Goal: Task Accomplishment & Management: Manage account settings

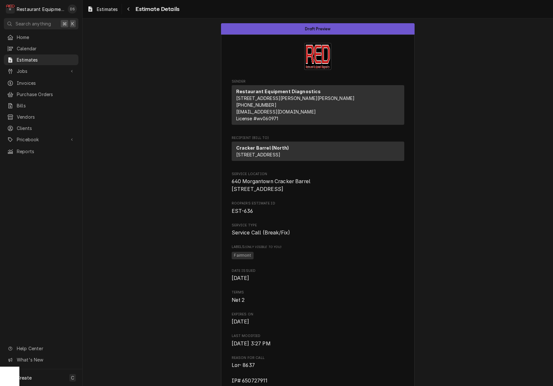
scroll to position [86, 0]
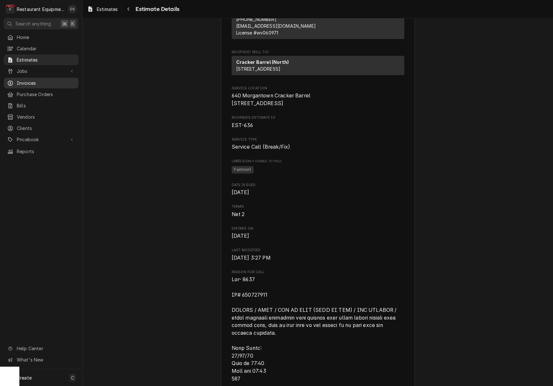
click at [25, 81] on span "Invoices" at bounding box center [46, 83] width 58 height 7
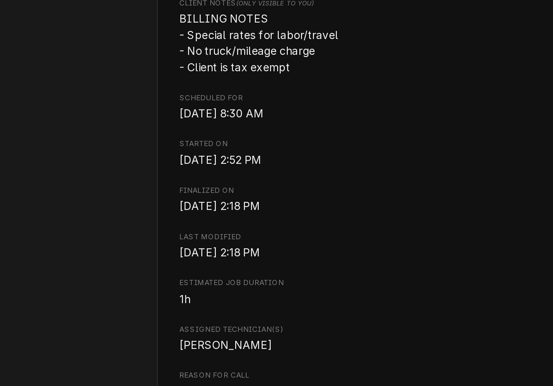
scroll to position [0, 73]
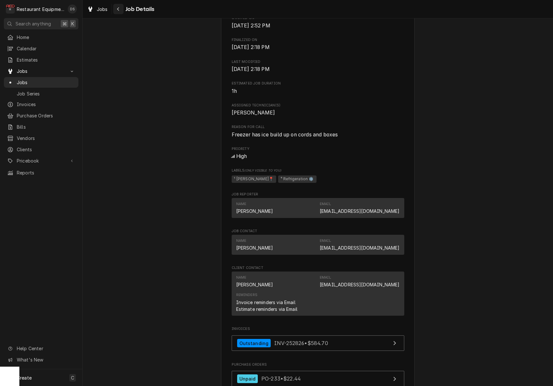
click at [117, 10] on icon "Navigate back" at bounding box center [118, 9] width 3 height 5
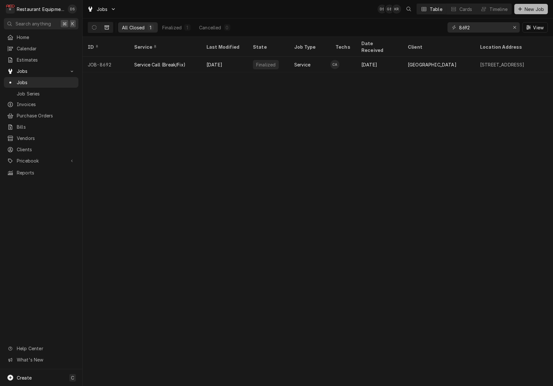
click at [527, 12] on span "New Job" at bounding box center [534, 9] width 22 height 7
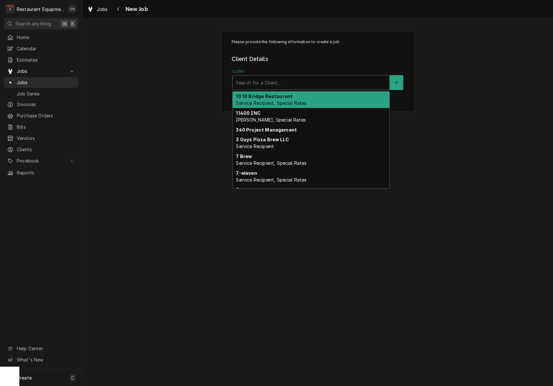
click at [272, 83] on div "Search for a Client..." at bounding box center [311, 82] width 150 height 7
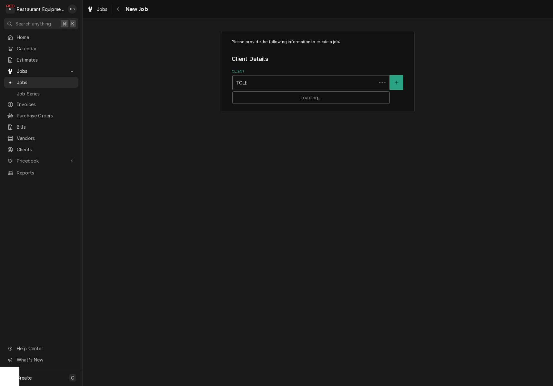
type input "TOLER"
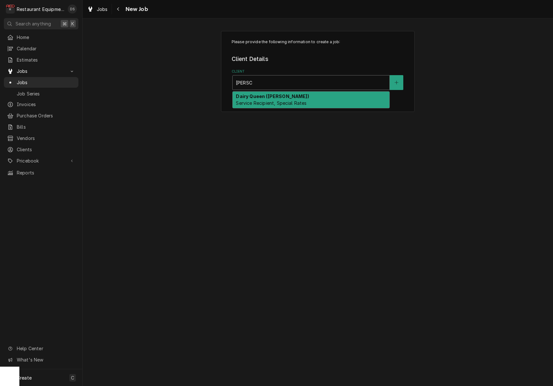
click at [274, 94] on strong "Dairy Queen (Toler)" at bounding box center [272, 95] width 73 height 5
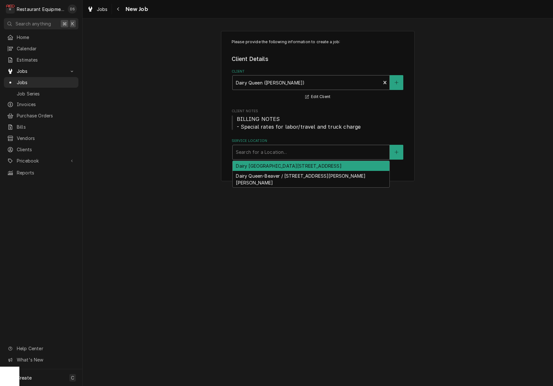
click at [279, 154] on div "Service Location" at bounding box center [311, 152] width 150 height 12
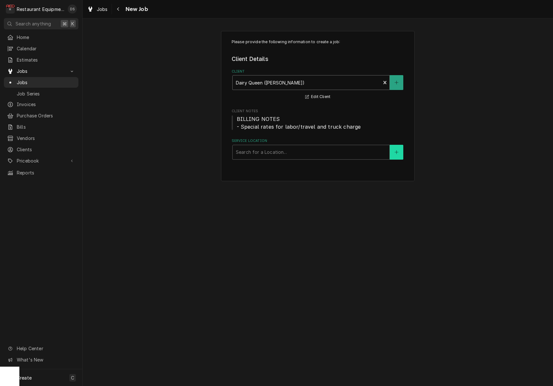
click at [393, 149] on button "Service Location" at bounding box center [396, 152] width 14 height 15
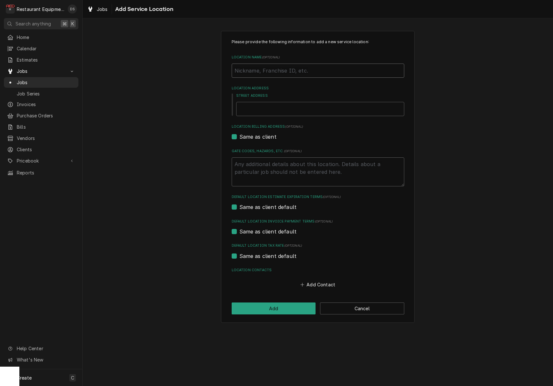
type textarea "x"
type input "M"
type textarea "x"
type input "MU"
type textarea "x"
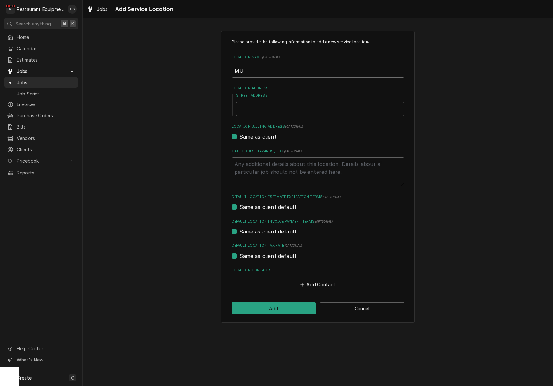
type input "M"
type textarea "x"
type input "Mu"
type textarea "x"
type input "Mul"
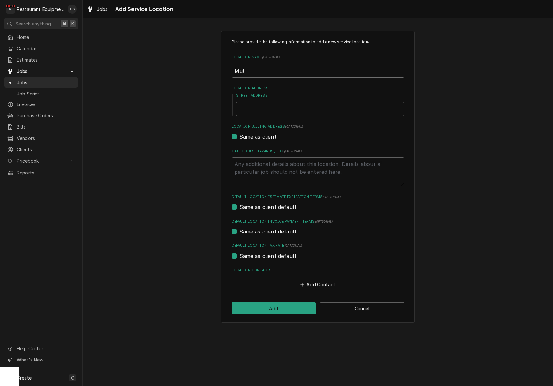
type textarea "x"
type input "Mull"
type textarea "x"
type input "Mulle"
type textarea "x"
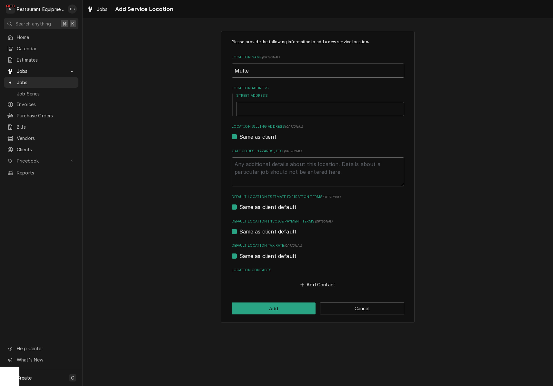
type input "Mullen"
type textarea "x"
type input "Mullens"
type textarea "x"
type input "Mullens"
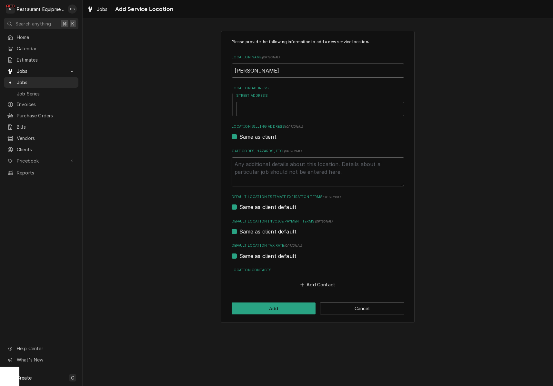
type textarea "x"
type input "Mullens D"
type textarea "x"
type input "Mullens DA"
type textarea "x"
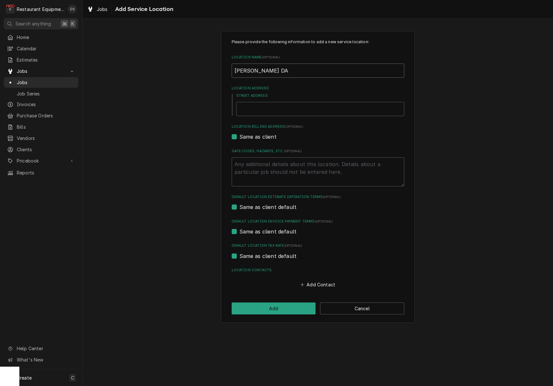
type input "Mullens D"
type textarea "x"
type input "Mullens D@"
type textarea "x"
type input "Mullens D"
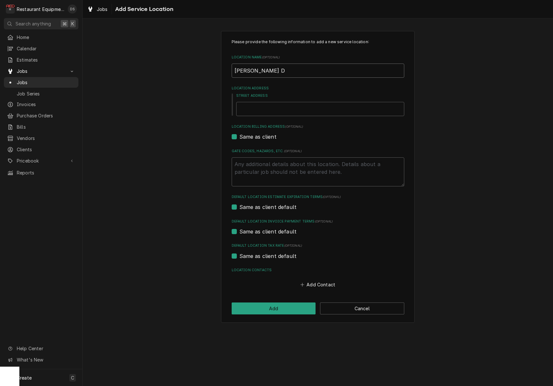
type textarea "x"
type input "Mullens DQ"
type textarea "x"
type input "2"
type textarea "x"
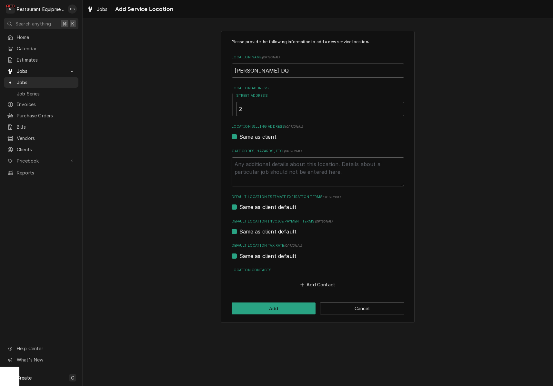
type input "26"
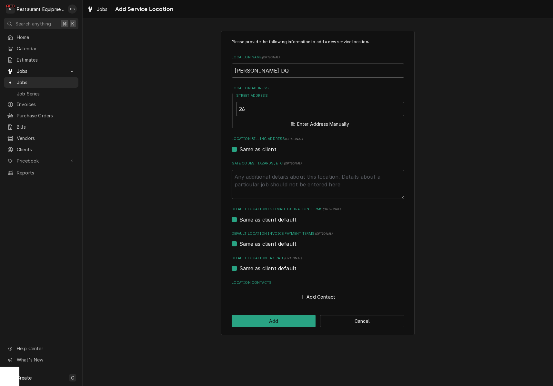
type textarea "x"
type input "261"
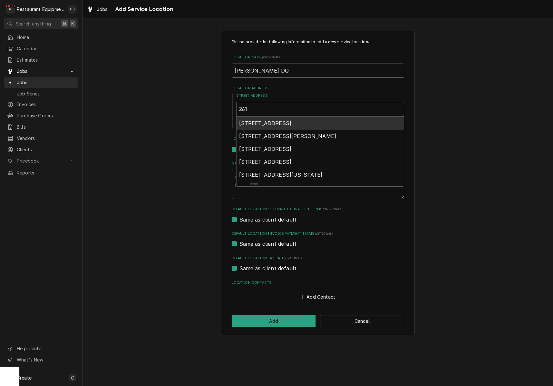
type textarea "x"
type input "261"
type textarea "x"
type input "261 B"
type textarea "x"
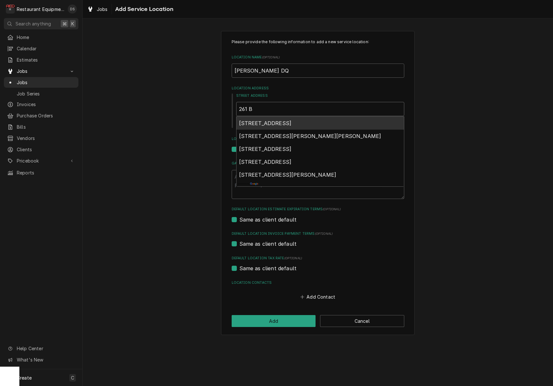
type input "261 Bl"
type textarea "x"
type input "261 Bla"
type textarea "x"
type input "261 Blac"
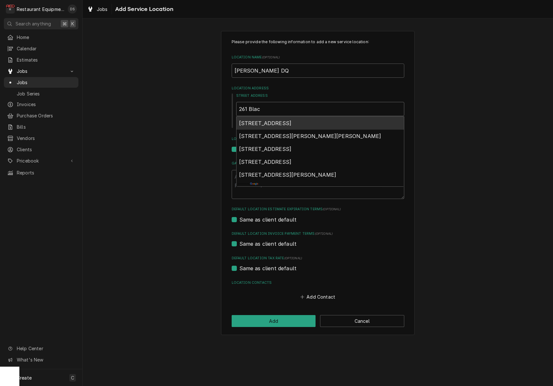
type textarea "x"
type input "261 Black"
type textarea "x"
type input "261 Black"
type textarea "x"
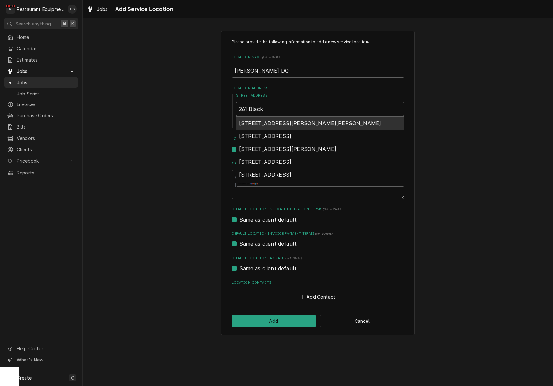
type input "261 Black E"
type textarea "x"
type input "261 Black Ea"
type textarea "x"
type input "261 Black Eag"
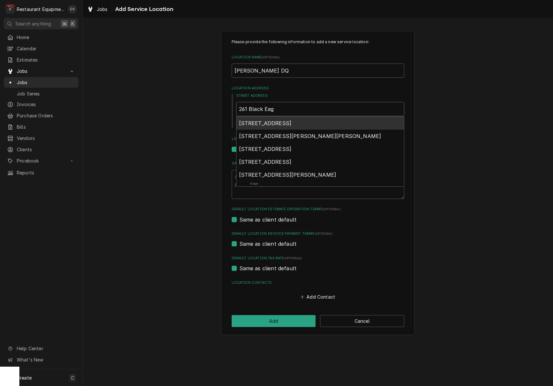
type textarea "x"
type input "261 Black Eage"
type textarea "x"
type input "261 Black Eagel"
type textarea "x"
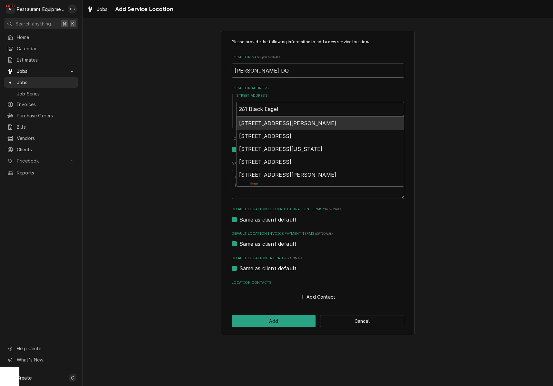
type input "261 Black Eage"
type textarea "x"
type input "261 Black Eag"
type textarea "x"
type input "261 Black Eagl"
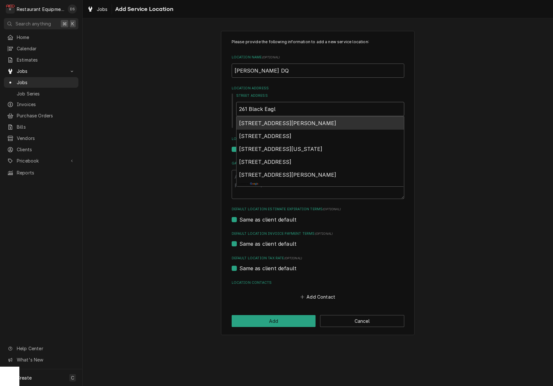
type textarea "x"
type input "261 Black Eagle"
type textarea "x"
type input "261 Black Eagle"
type textarea "x"
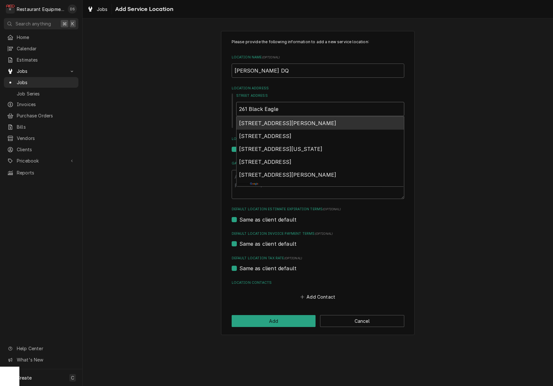
type input "261 Black Eagle R"
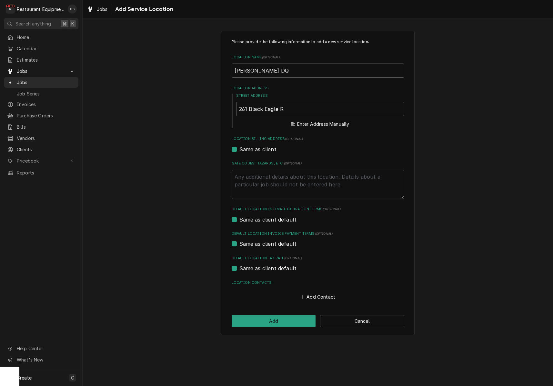
type textarea "x"
type input "261 Black Eagle Rd"
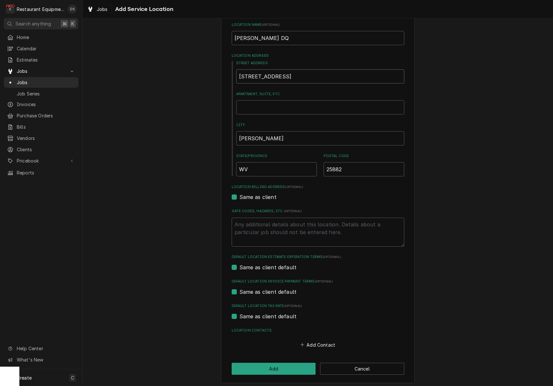
scroll to position [32, 0]
click at [287, 363] on button "Add" at bounding box center [273, 369] width 84 height 12
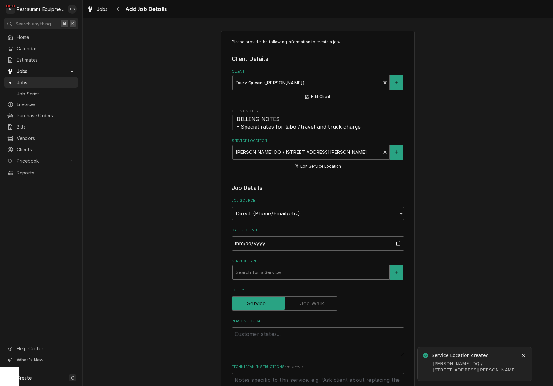
click at [279, 269] on div "Service Type" at bounding box center [311, 272] width 150 height 12
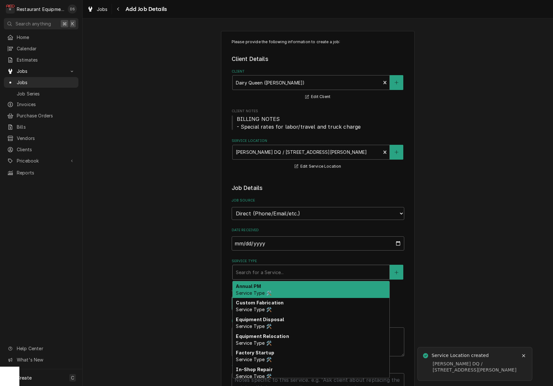
type textarea "x"
type input "b"
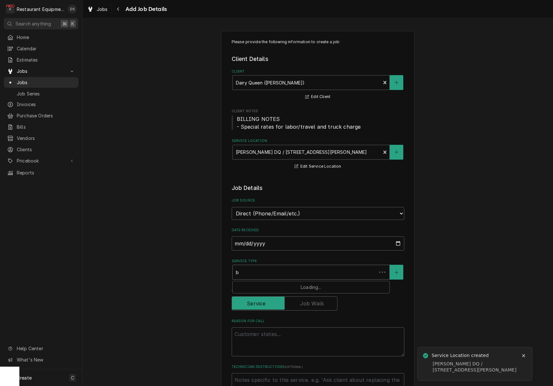
type textarea "x"
type input "br"
type textarea "x"
type input "bre"
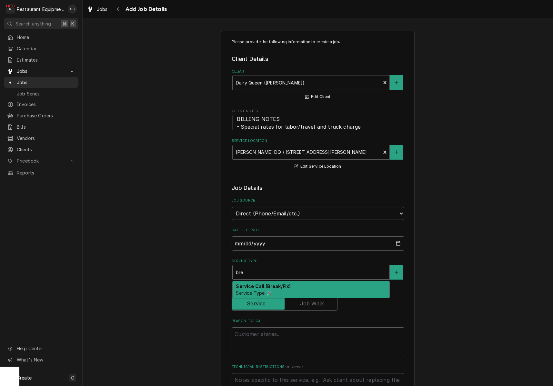
click at [287, 283] on strong "Service Call (Break/Fix)" at bounding box center [263, 285] width 55 height 5
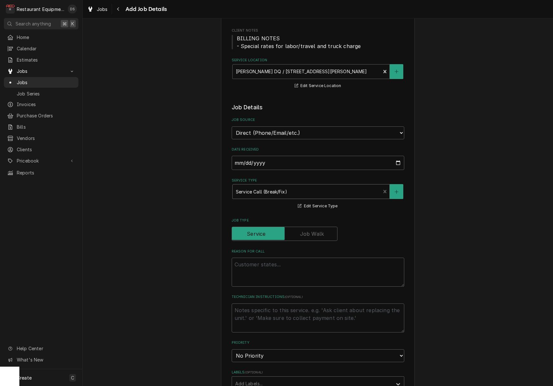
scroll to position [85, 0]
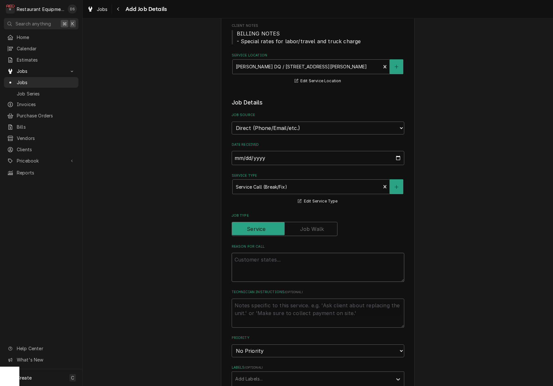
click at [283, 257] on textarea "Reason For Call" at bounding box center [317, 267] width 172 height 29
type textarea "x"
type textarea "I"
type textarea "x"
type textarea "Is"
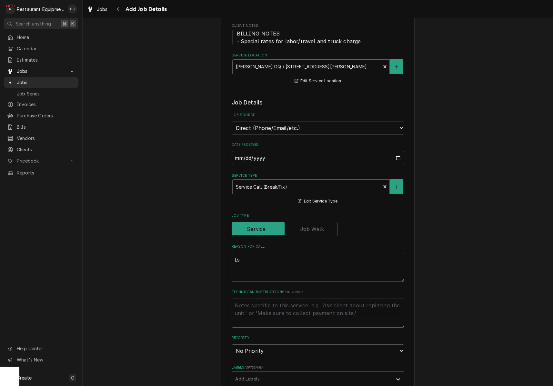
type textarea "x"
type textarea "Iss"
type textarea "x"
type textarea "Issu"
type textarea "x"
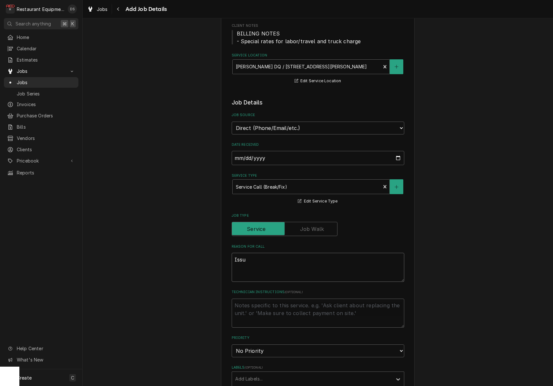
type textarea "Issue"
type textarea "x"
type textarea "Issues"
type textarea "x"
type textarea "Issues"
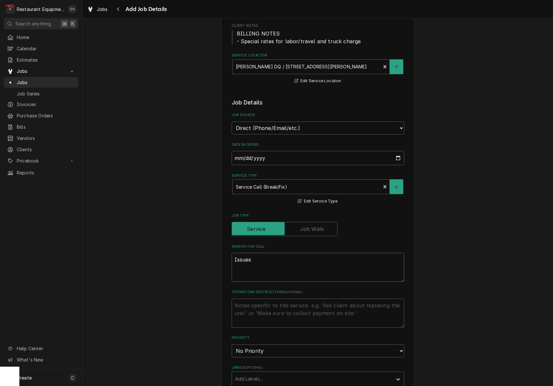
type textarea "x"
type textarea "Issues w"
type textarea "x"
type textarea "Issues we"
type textarea "x"
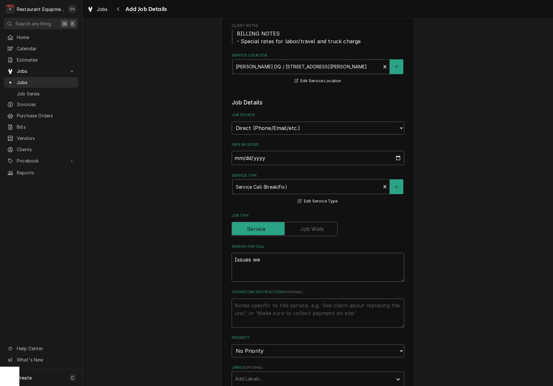
type textarea "Issues we"
type textarea "x"
type textarea "Issues we h"
type textarea "x"
type textarea "Issues we ha"
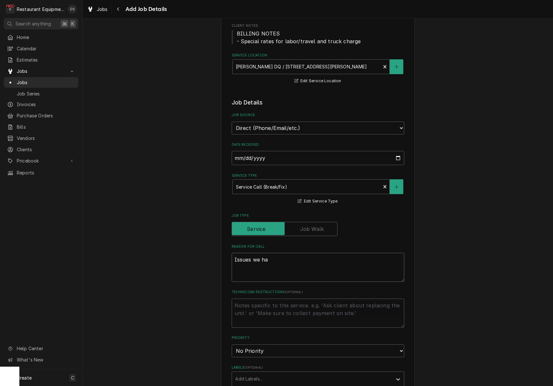
type textarea "x"
type textarea "Issues we ha"
type textarea "x"
type textarea "Issues we ha"
type textarea "x"
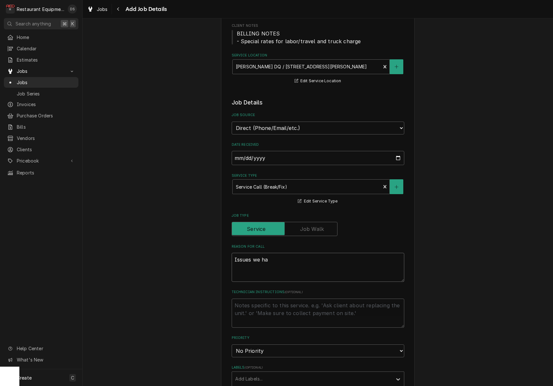
type textarea "Issues we had"
type textarea "x"
type textarea "Issues we had"
type textarea "x"
type textarea "Issues we had t"
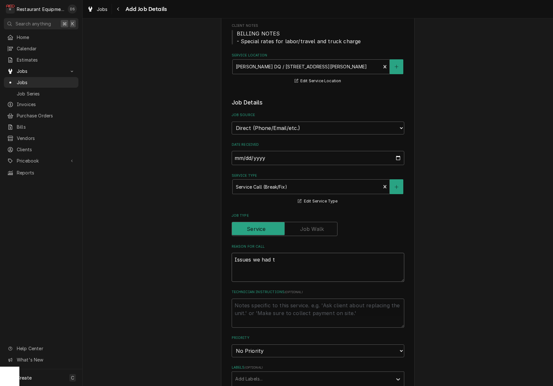
type textarea "x"
type textarea "Issues we had to"
type textarea "x"
type textarea "Issues we had to"
type textarea "x"
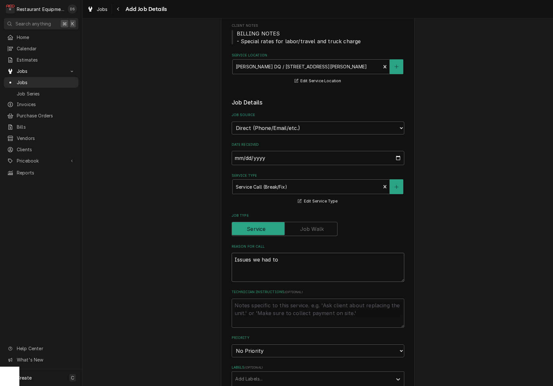
type textarea "Issues we had to f"
type textarea "x"
type textarea "Issues we had to fi"
type textarea "x"
type textarea "Issues we had to fix"
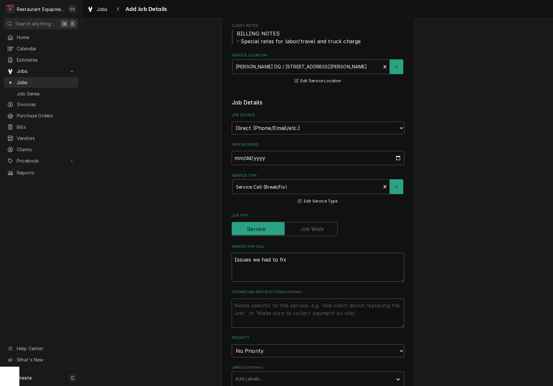
type textarea "x"
type textarea "Issues we had to fix"
type textarea "x"
type textarea "Issues we had to fix w"
type textarea "x"
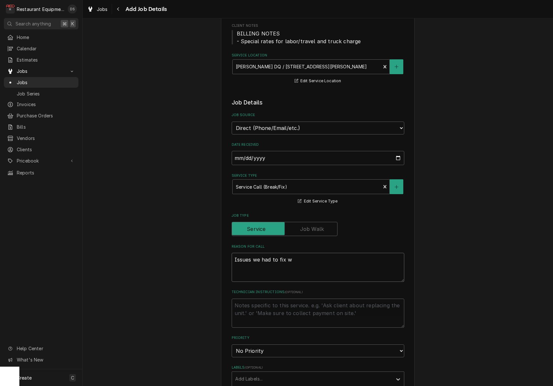
type textarea "Issues we had to fix wh"
type textarea "x"
type textarea "Issues we had to fix whi"
type textarea "x"
type textarea "Issues we had to fix whil"
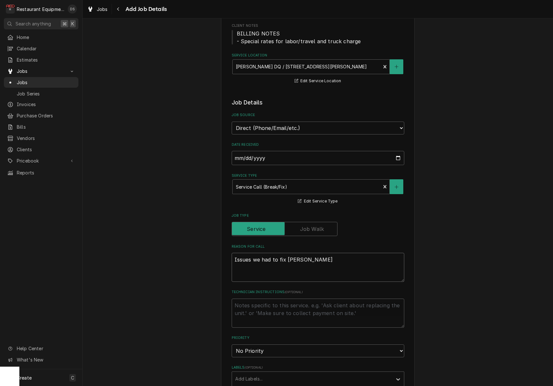
type textarea "x"
type textarea "Issues we had to fix while"
type textarea "x"
type textarea "Issues we had to fix while"
type textarea "x"
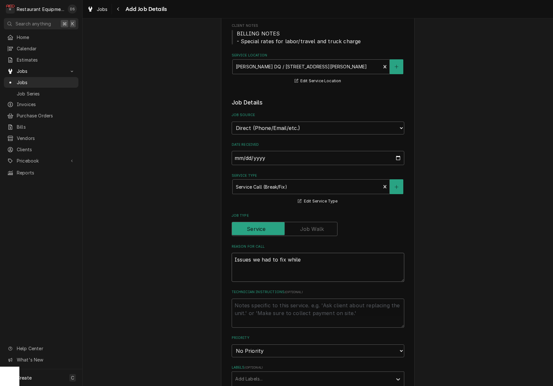
type textarea "Issues we had to fix while o"
type textarea "x"
type textarea "Issues we had to fix while on"
type textarea "x"
type textarea "Issues we had to fix while on"
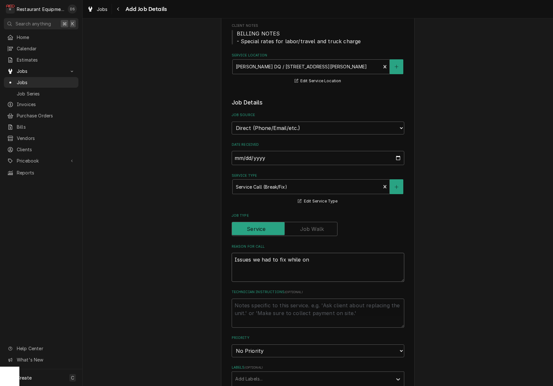
type textarea "x"
type textarea "Issues we had to fix while on s"
type textarea "x"
type textarea "Issues we had to fix while on si"
type textarea "x"
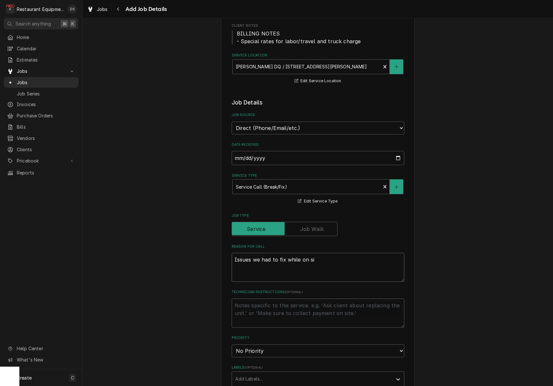
type textarea "Issues we had to fix while on sit"
type textarea "x"
type textarea "Issues we had to fix while on site"
type textarea "x"
type textarea "Issues we had to fix while on site"
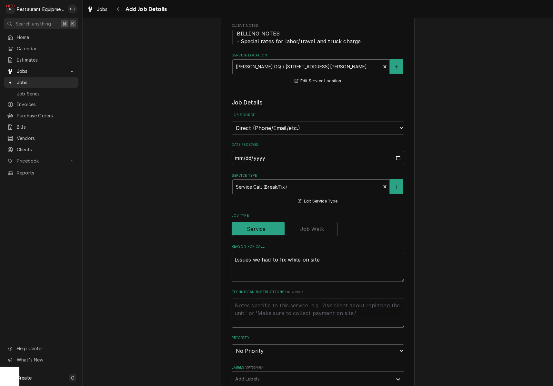
type textarea "x"
type textarea "Issues we had to fix while on site d"
type textarea "x"
type textarea "Issues we had to fix while on site do"
type textarea "x"
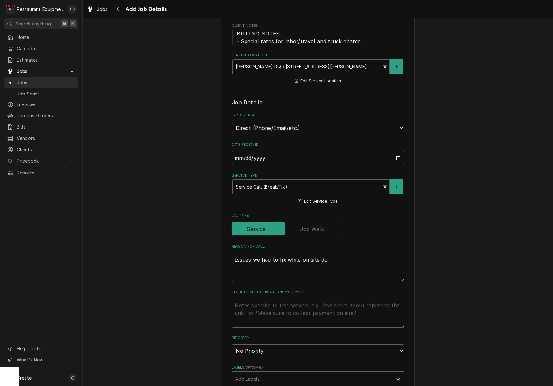
type textarea "Issues we had to fix while on site doi"
type textarea "x"
type textarea "Issues we had to fix while on site doin"
type textarea "x"
type textarea "Issues we had to fix while on site doing"
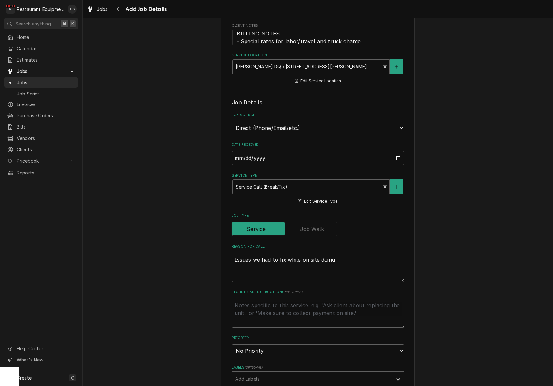
type textarea "x"
type textarea "Issues we had to fix while on site doing"
type textarea "x"
type textarea "Issues we had to fix while on site doing t"
type textarea "x"
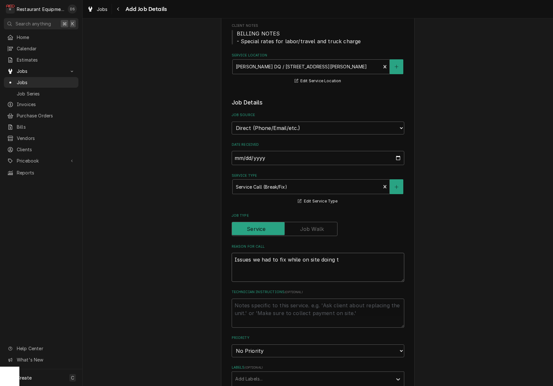
type textarea "Issues we had to fix while on site doing th"
type textarea "x"
type textarea "Issues we had to fix while on site doing the"
type textarea "x"
type textarea "Issues we had to fix while on site doing the"
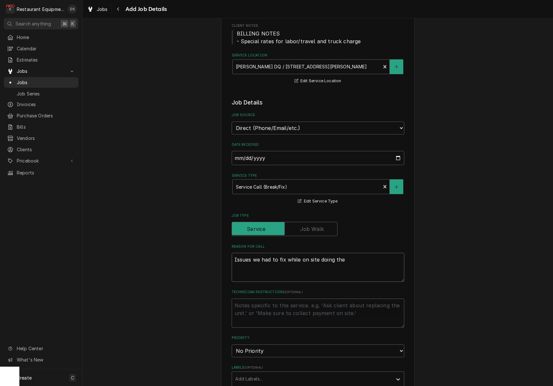
type textarea "x"
type textarea "Issues we had to fix while on site doing the i"
type textarea "x"
type textarea "Issues we had to fix while on site doing the in"
type textarea "x"
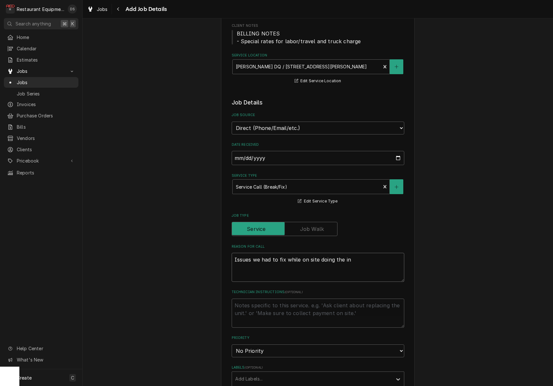
type textarea "Issues we had to fix while on site doing the ins"
type textarea "x"
type textarea "Issues we had to fix while on site doing the inst"
type textarea "x"
type textarea "Issues we had to fix while on site doing the insta"
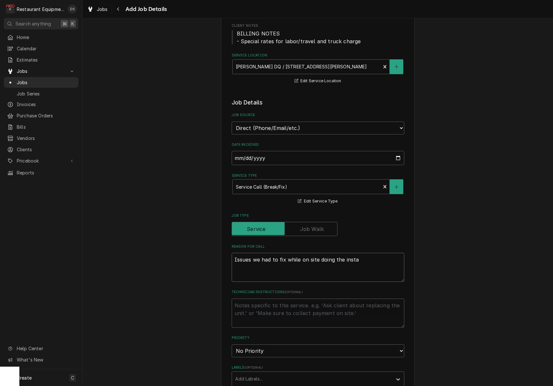
type textarea "x"
type textarea "Issues we had to fix while on site doing the instal"
type textarea "x"
type textarea "Issues we had to fix while on site doing the install"
type textarea "x"
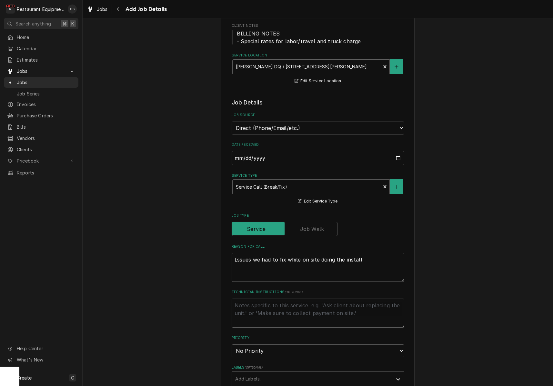
type textarea "Issues we had to fix while on site doing the install"
type textarea "x"
type textarea "Issues we had to fix while on site doing the install o"
type textarea "x"
type textarea "Issues we had to fix while on site doing the install on"
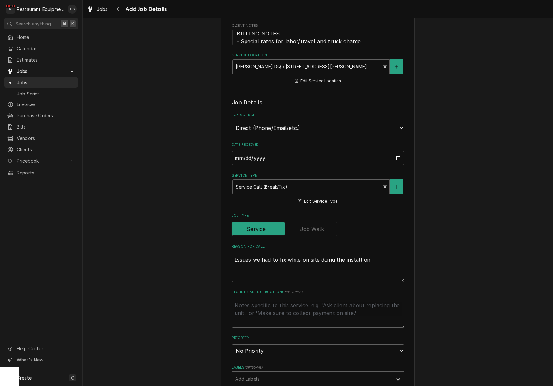
type textarea "x"
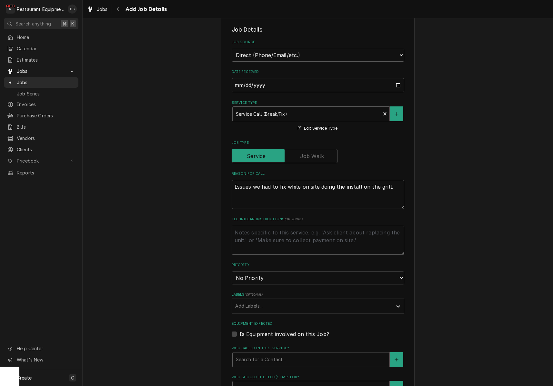
scroll to position [166, 0]
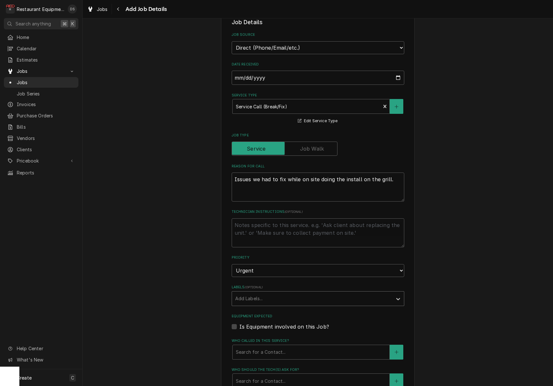
click at [267, 293] on div "Labels" at bounding box center [312, 299] width 154 height 12
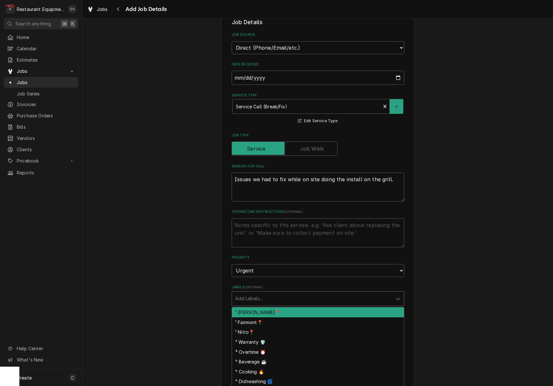
drag, startPoint x: 263, startPoint y: 299, endPoint x: 277, endPoint y: 296, distance: 15.0
click at [262, 307] on div "¹ Beckley📍" at bounding box center [318, 312] width 172 height 10
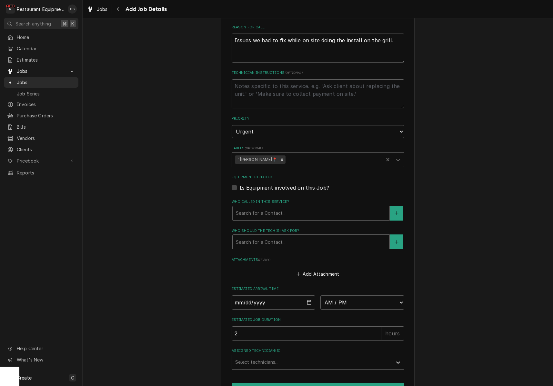
scroll to position [310, 0]
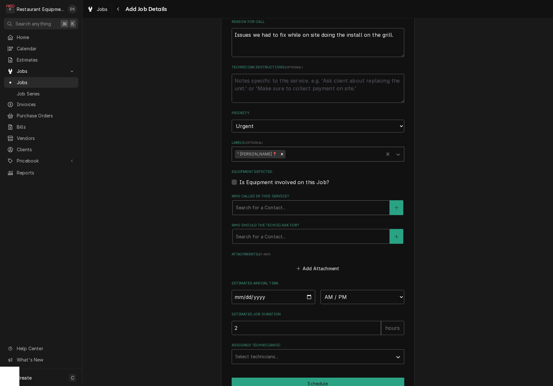
click at [272, 204] on div "Search for a Contact..." at bounding box center [311, 207] width 150 height 7
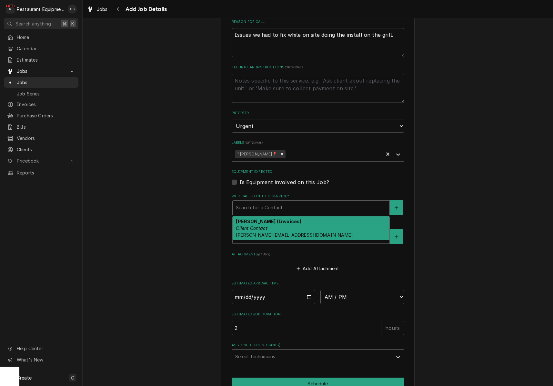
drag, startPoint x: 270, startPoint y: 207, endPoint x: 279, endPoint y: 223, distance: 18.6
click at [270, 219] on strong "Bob Toler (Invoices)" at bounding box center [268, 221] width 65 height 5
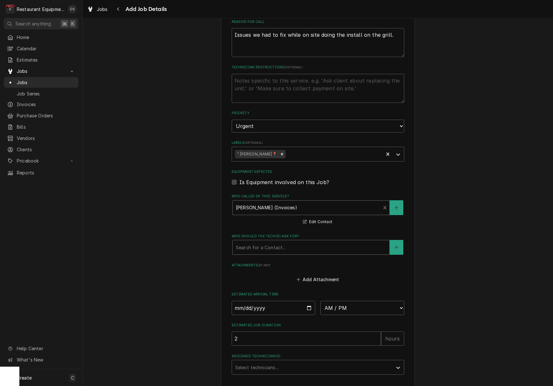
drag, startPoint x: 276, startPoint y: 231, endPoint x: 275, endPoint y: 241, distance: 9.4
click at [276, 244] on div "Search for a Contact..." at bounding box center [311, 247] width 150 height 7
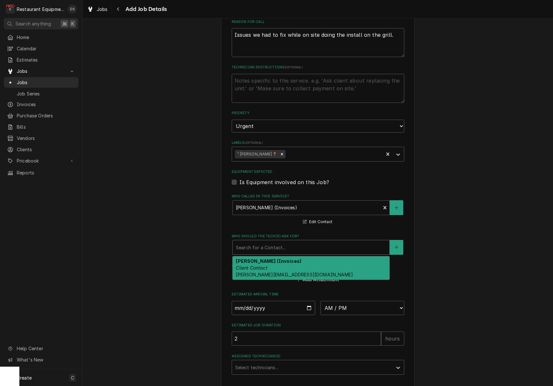
drag, startPoint x: 272, startPoint y: 252, endPoint x: 284, endPoint y: 268, distance: 19.3
click at [272, 256] on div "Bob Toler (Invoices) Client Contact bob@autreytoler.com" at bounding box center [310, 268] width 157 height 24
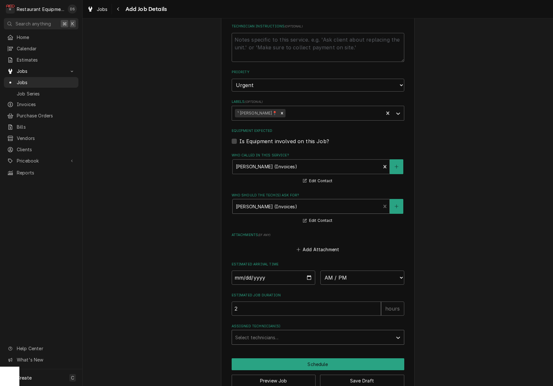
scroll to position [351, 0]
click at [282, 332] on div "Assigned Technician(s)" at bounding box center [312, 338] width 154 height 12
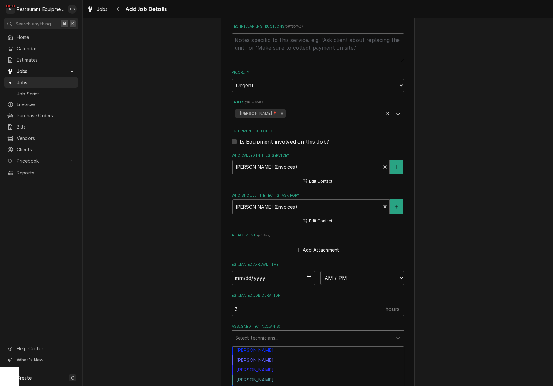
scroll to position [114, 0]
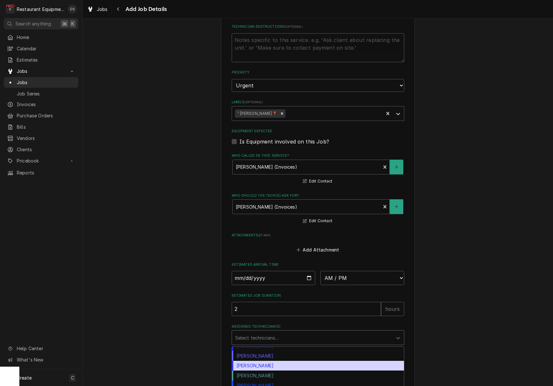
click at [267, 361] on div "Thomas Ross" at bounding box center [318, 366] width 172 height 10
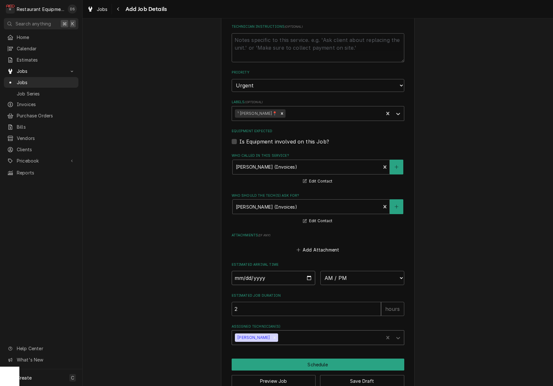
click at [260, 271] on input "Date" at bounding box center [273, 278] width 84 height 14
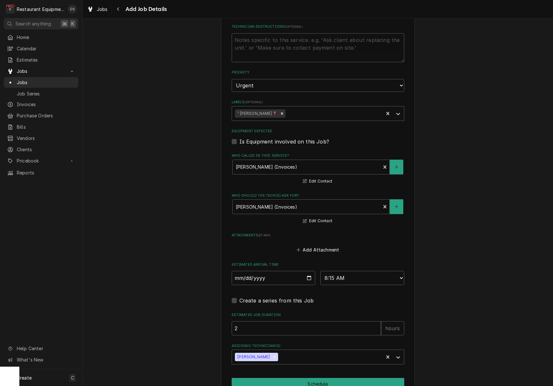
click at [314, 378] on button "Schedule" at bounding box center [317, 384] width 172 height 12
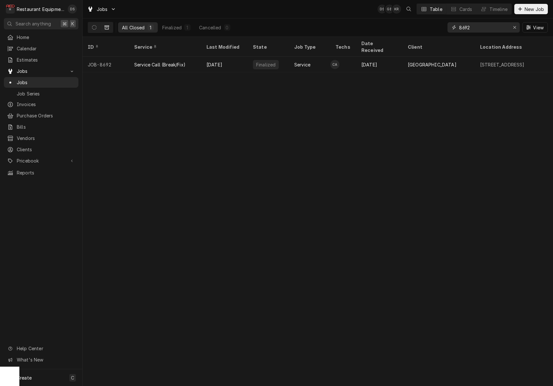
click at [514, 27] on icon "Erase input" at bounding box center [514, 27] width 3 height 3
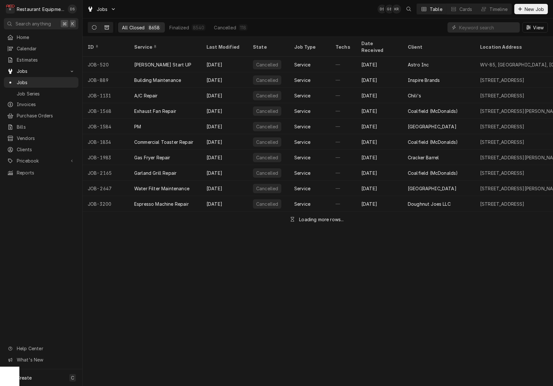
click at [91, 28] on button "Dynamic Content Wrapper" at bounding box center [94, 27] width 12 height 10
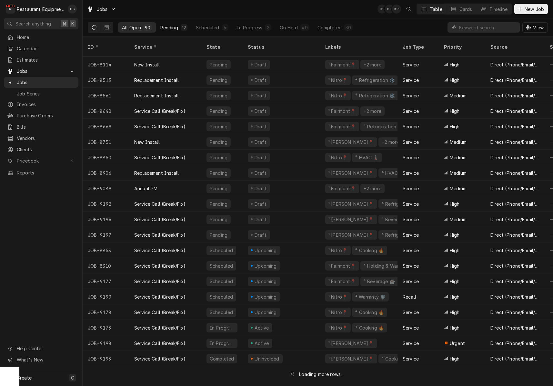
click at [174, 30] on div "Pending" at bounding box center [169, 27] width 18 height 7
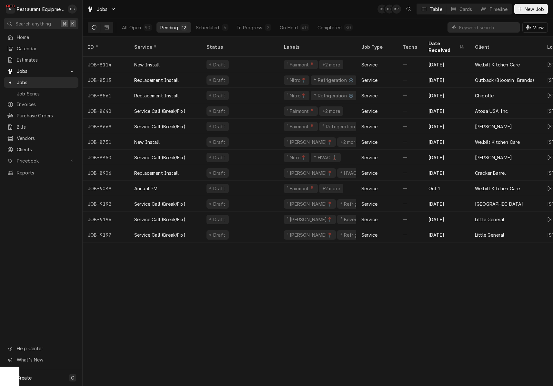
click at [62, 1] on div "R Restaurant Equipment Diagnostics DS" at bounding box center [41, 9] width 82 height 18
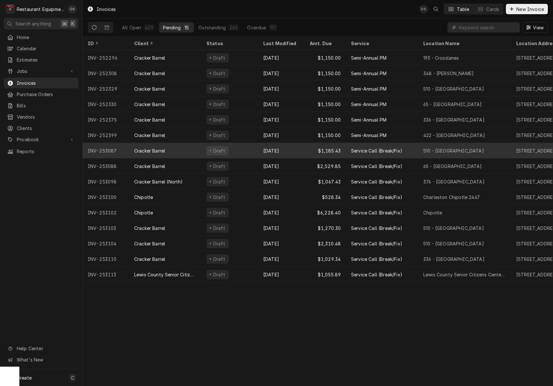
click at [257, 143] on div "Draft" at bounding box center [229, 150] width 57 height 15
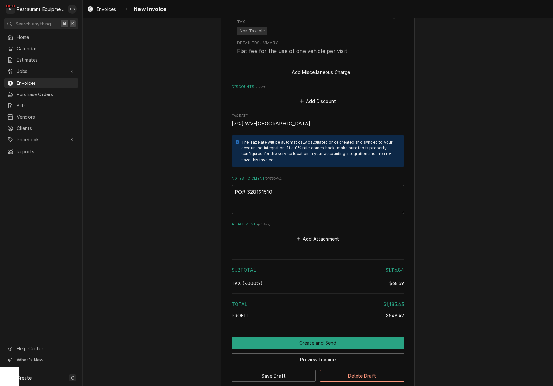
scroll to position [1191, 0]
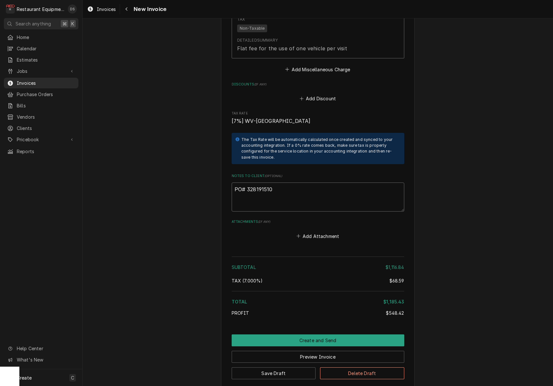
drag, startPoint x: 280, startPoint y: 179, endPoint x: 247, endPoint y: 179, distance: 32.9
click at [247, 182] on textarea "PO# 328191510" at bounding box center [317, 196] width 172 height 29
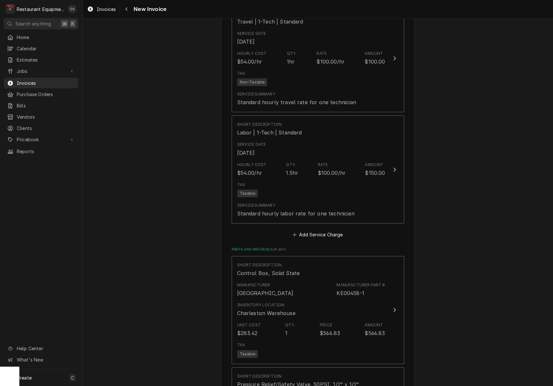
scroll to position [662, 0]
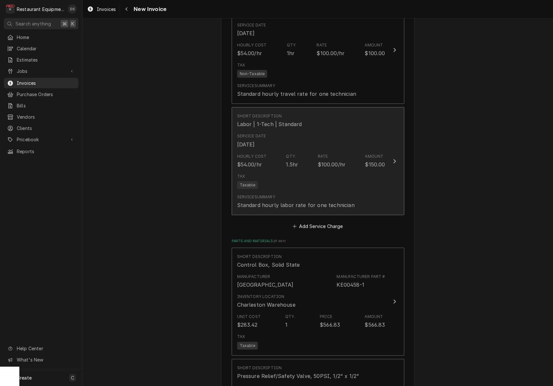
click at [365, 161] on div "$150.00" at bounding box center [375, 165] width 20 height 8
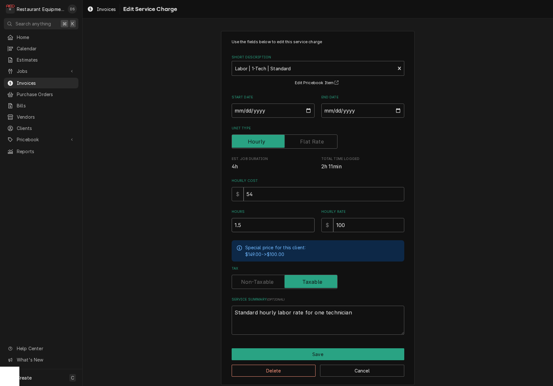
drag, startPoint x: 248, startPoint y: 223, endPoint x: 221, endPoint y: 220, distance: 27.3
click at [221, 220] on div "Use the fields below to edit this service charge Short Description Labor | 1-Te…" at bounding box center [317, 208] width 193 height 354
type textarea "x"
type input "1"
type textarea "x"
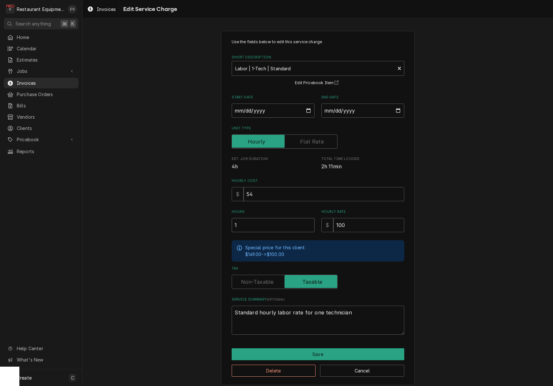
type input "1.2"
type textarea "x"
type input "1.25"
click at [325, 348] on button "Save" at bounding box center [317, 354] width 172 height 12
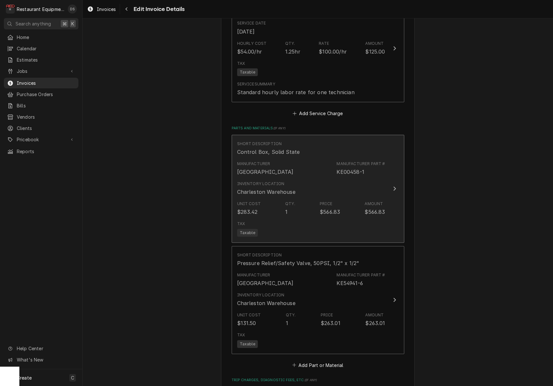
scroll to position [773, 0]
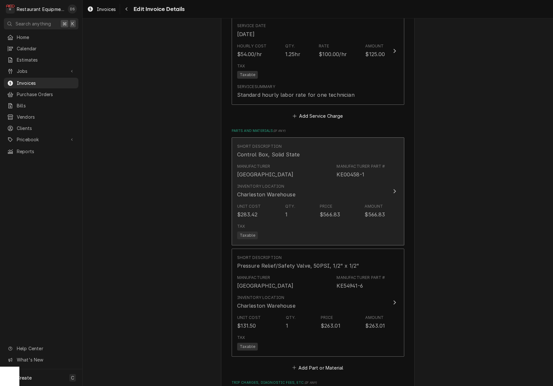
click at [376, 203] on div "Amount" at bounding box center [373, 206] width 18 height 6
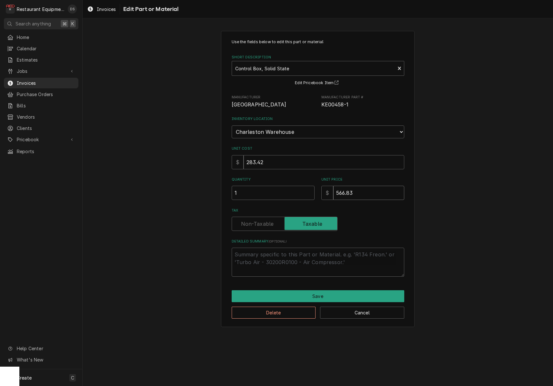
drag, startPoint x: 367, startPoint y: 187, endPoint x: 329, endPoint y: 182, distance: 38.1
click at [329, 186] on div "$ 566.83" at bounding box center [362, 193] width 83 height 14
type textarea "x"
type input "4"
type textarea "x"
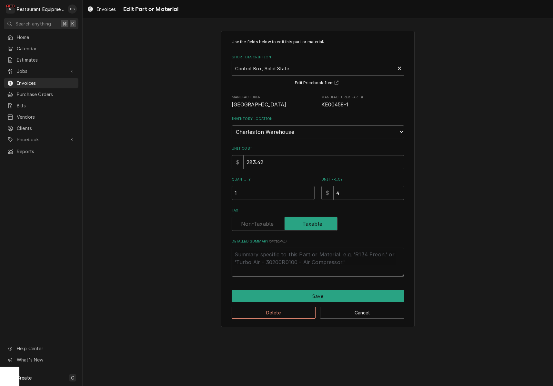
type input "47"
type textarea "x"
type input "476"
type textarea "x"
type input "476.8"
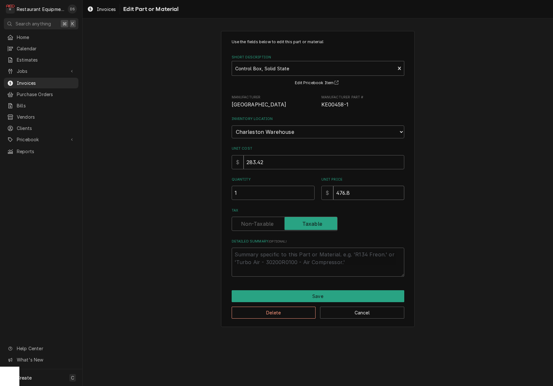
type textarea "x"
type input "476.83"
click at [336, 290] on button "Save" at bounding box center [317, 296] width 172 height 12
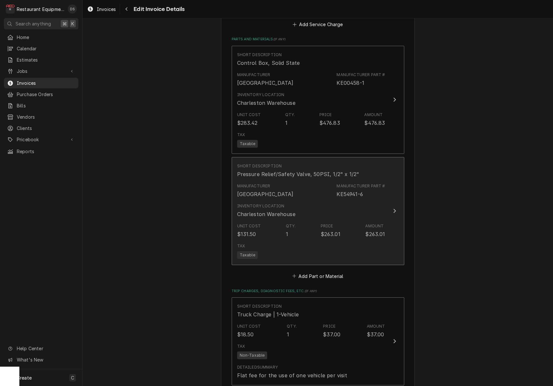
scroll to position [863, 0]
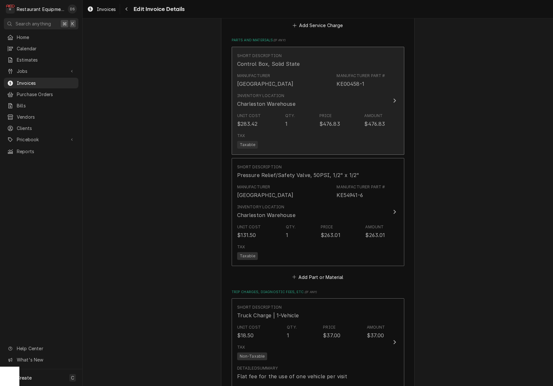
click at [353, 130] on div "Tax Taxable" at bounding box center [311, 140] width 148 height 21
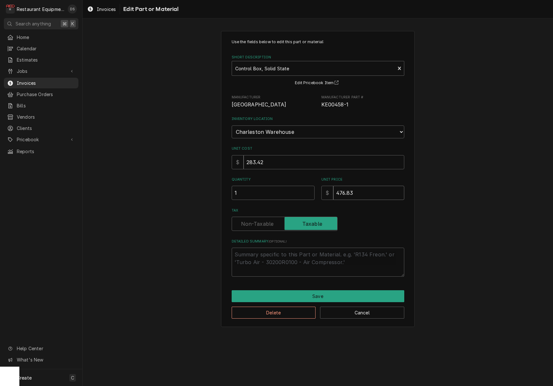
drag, startPoint x: 336, startPoint y: 185, endPoint x: 313, endPoint y: 183, distance: 23.2
click at [313, 183] on div "Quantity 1 Unit Price $ 476.83" at bounding box center [317, 188] width 172 height 23
type textarea "x"
type input "4"
type textarea "x"
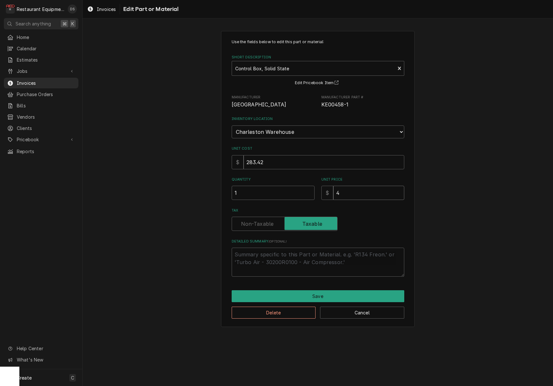
type input "40"
type textarea "x"
type input "406"
type textarea "x"
type input "406.8"
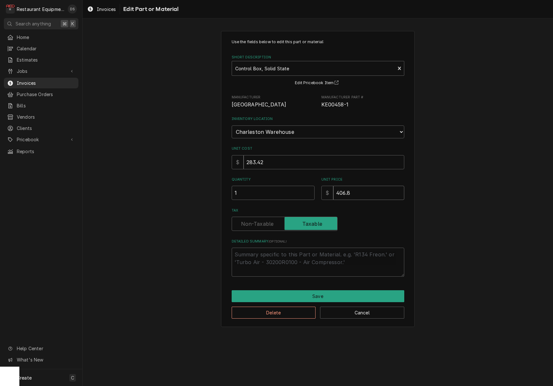
type textarea "x"
type input "406.85"
click at [321, 290] on button "Save" at bounding box center [317, 296] width 172 height 12
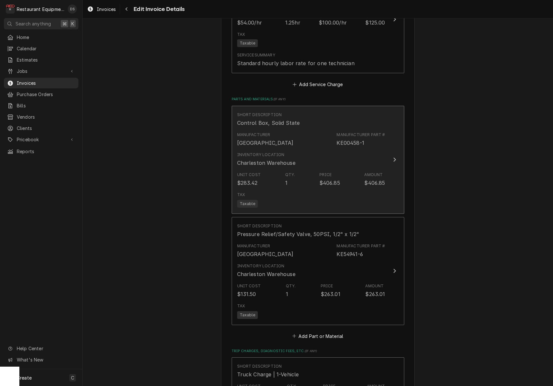
scroll to position [793, 0]
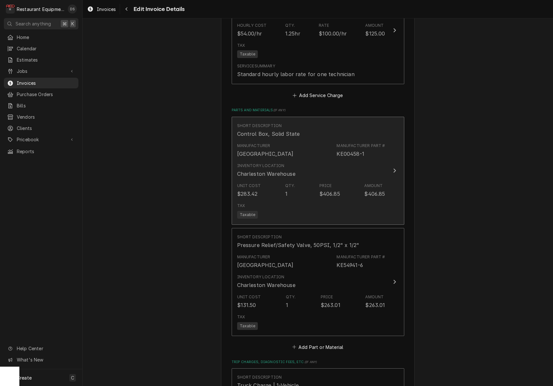
click at [370, 191] on div "Unit Cost $283.42 Qty. 1 Price $406.85 Amount $406.85" at bounding box center [311, 190] width 148 height 20
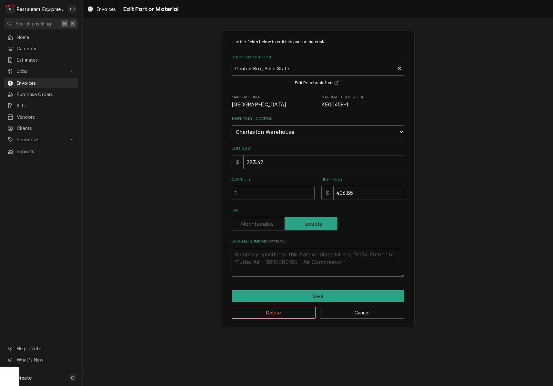
click at [341, 187] on input "406.85" at bounding box center [368, 193] width 71 height 14
type textarea "x"
type input "46.85"
type textarea "x"
type input "416.85"
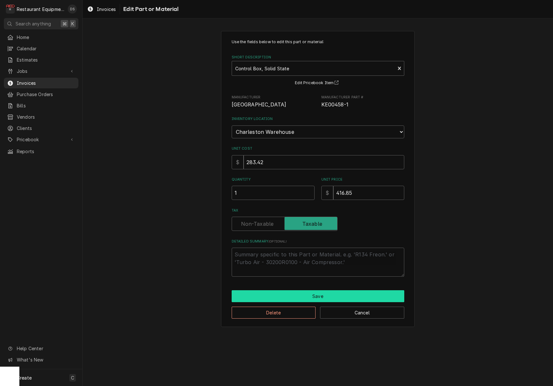
click at [336, 290] on button "Save" at bounding box center [317, 296] width 172 height 12
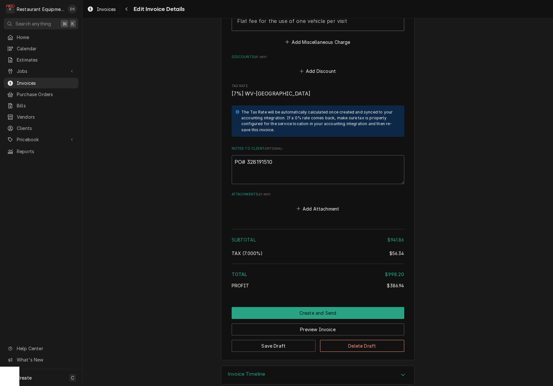
scroll to position [1218, 0]
click at [291, 340] on button "Save Draft" at bounding box center [273, 346] width 84 height 12
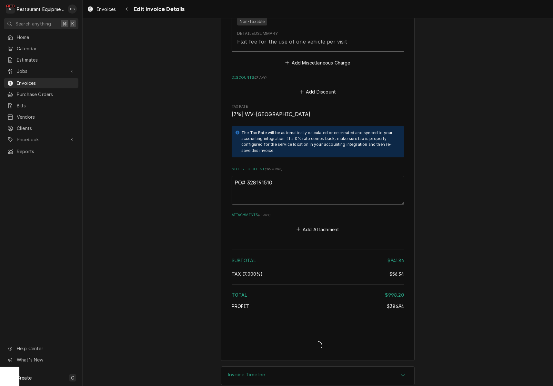
type textarea "x"
